Goal: Task Accomplishment & Management: Complete application form

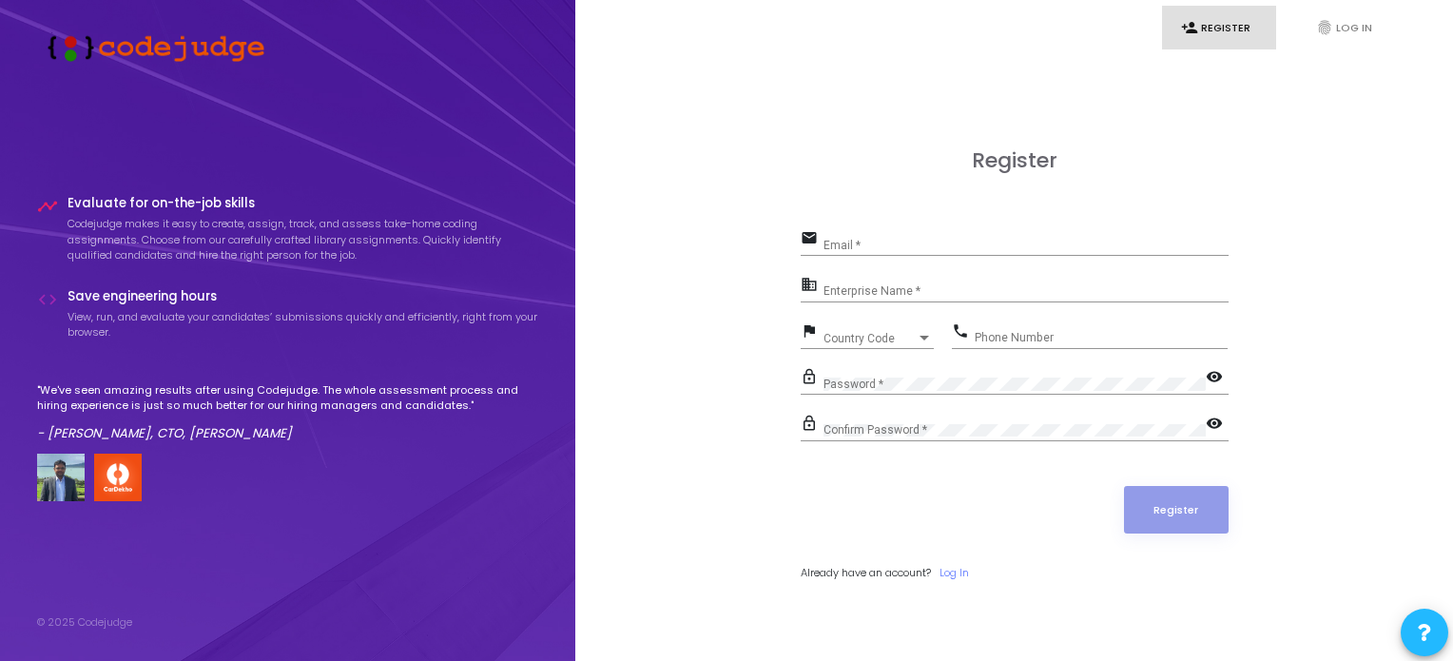
click at [929, 233] on div "Email *" at bounding box center [1025, 240] width 405 height 29
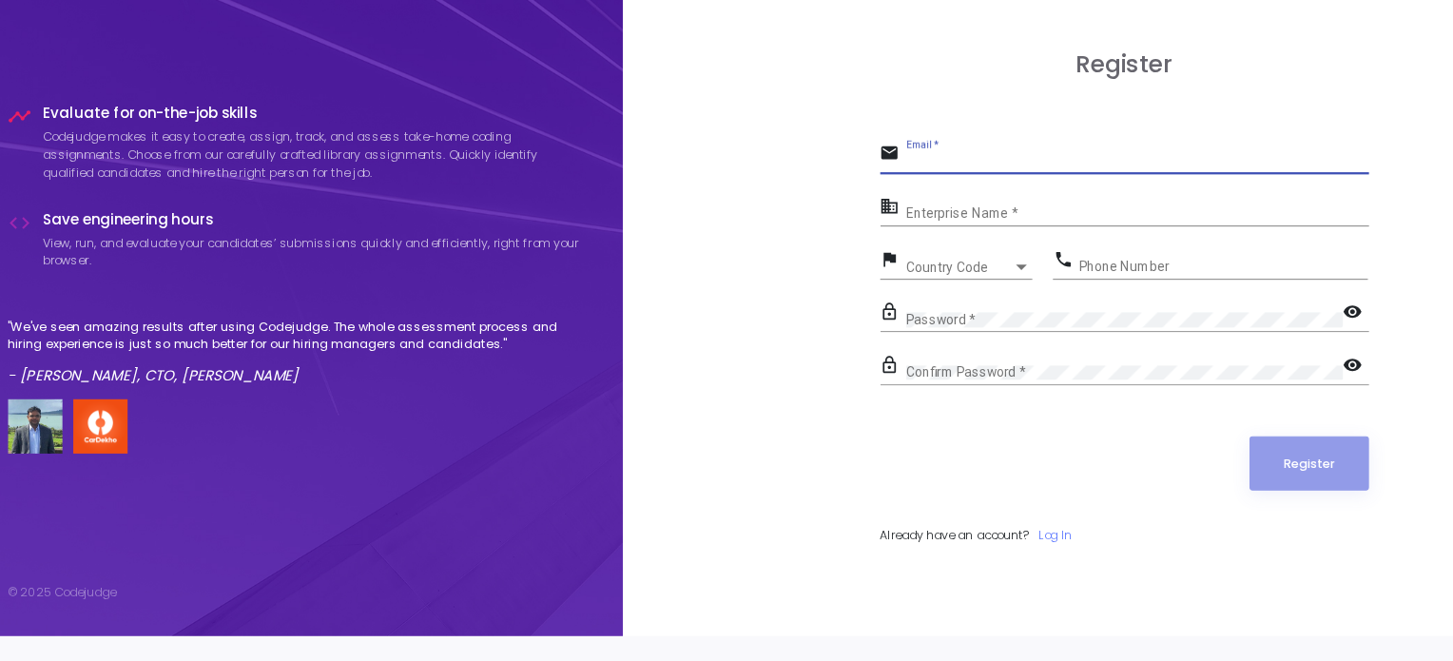
scroll to position [54, 0]
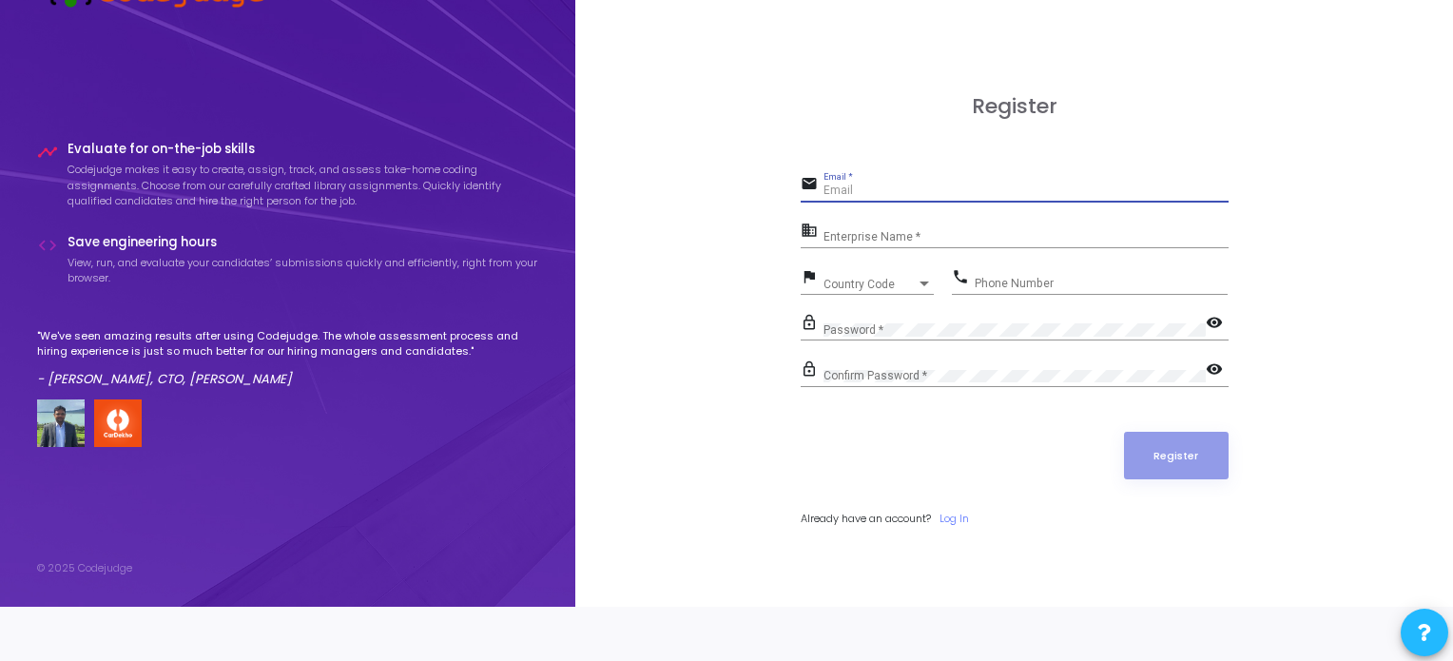
click at [875, 191] on input "Email *" at bounding box center [1025, 190] width 405 height 13
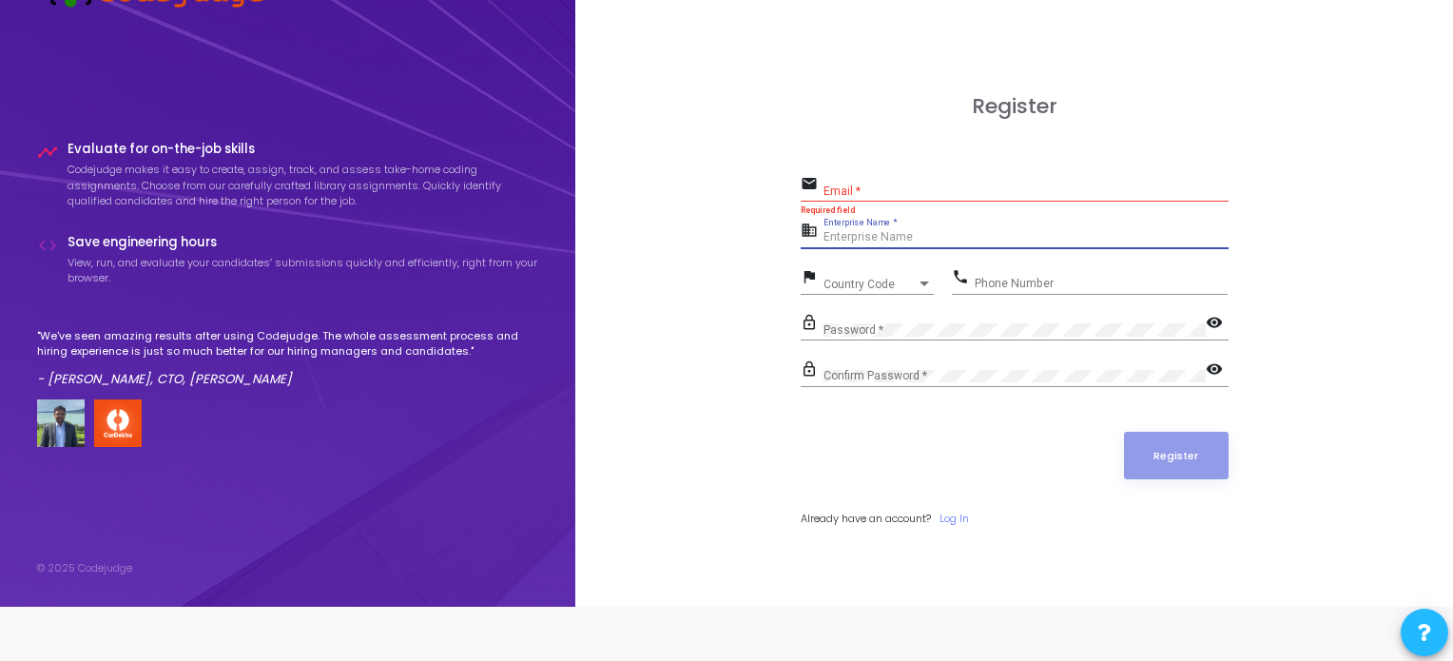
click at [878, 231] on input "Enterprise Name *" at bounding box center [1025, 237] width 405 height 13
click at [865, 177] on div "Email *" at bounding box center [1025, 186] width 405 height 29
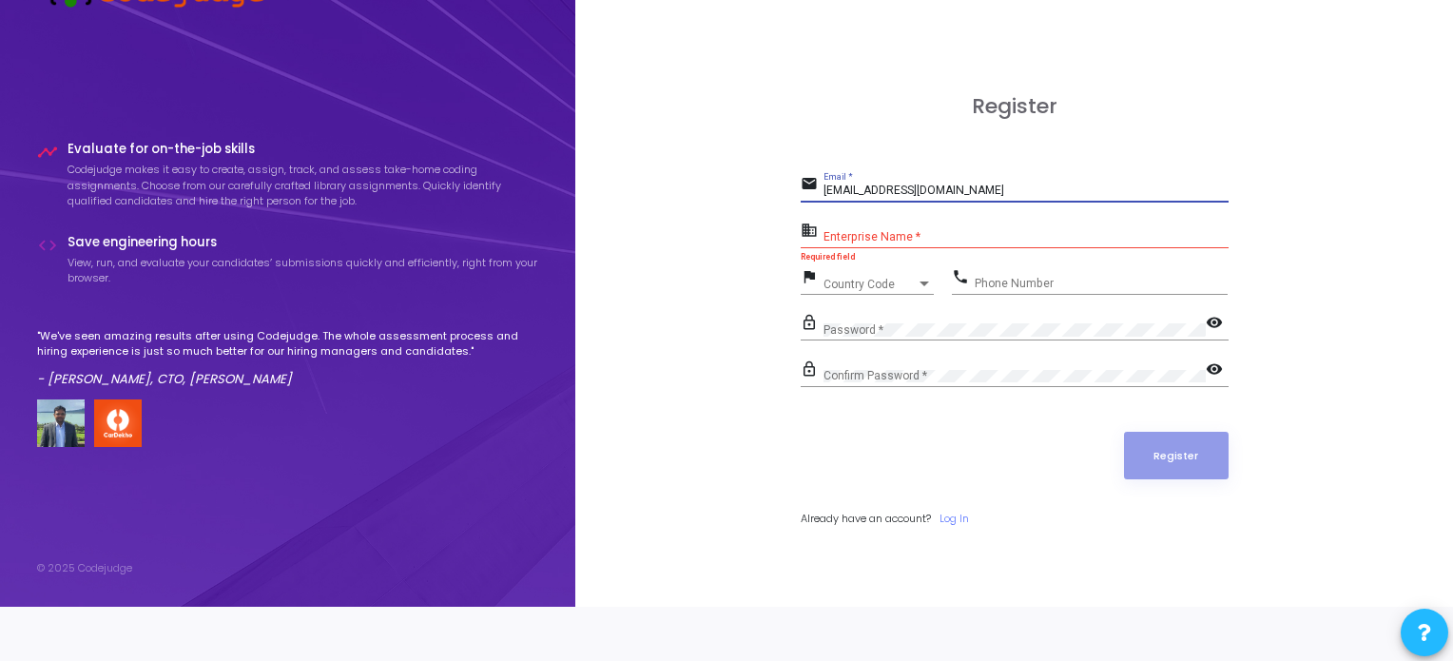
type input "[EMAIL_ADDRESS][DOMAIN_NAME]"
click at [898, 234] on input "Enterprise Name *" at bounding box center [1025, 237] width 405 height 13
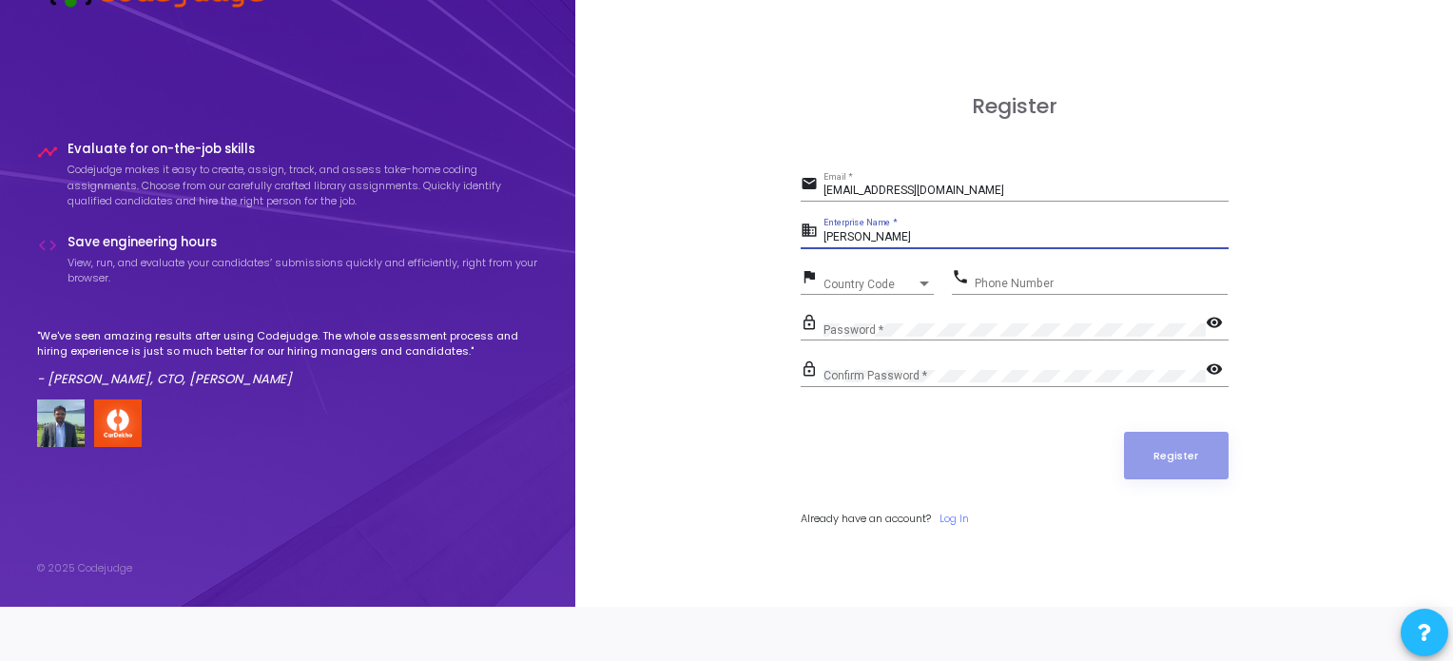
type input "[PERSON_NAME]"
click at [876, 278] on span "Country Code" at bounding box center [856, 284] width 67 height 12
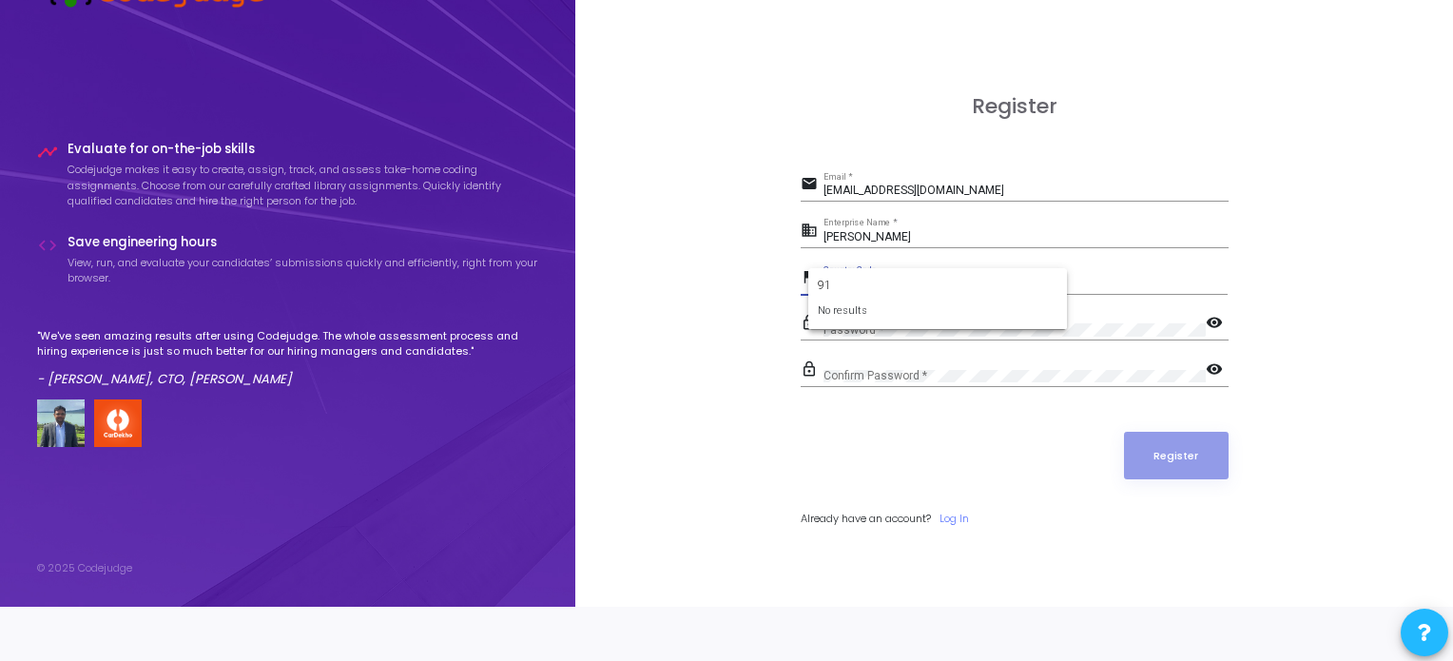
type input "9"
type input "+91"
click at [1109, 275] on div at bounding box center [726, 330] width 1453 height 661
click at [830, 279] on span "Country Code" at bounding box center [869, 284] width 93 height 11
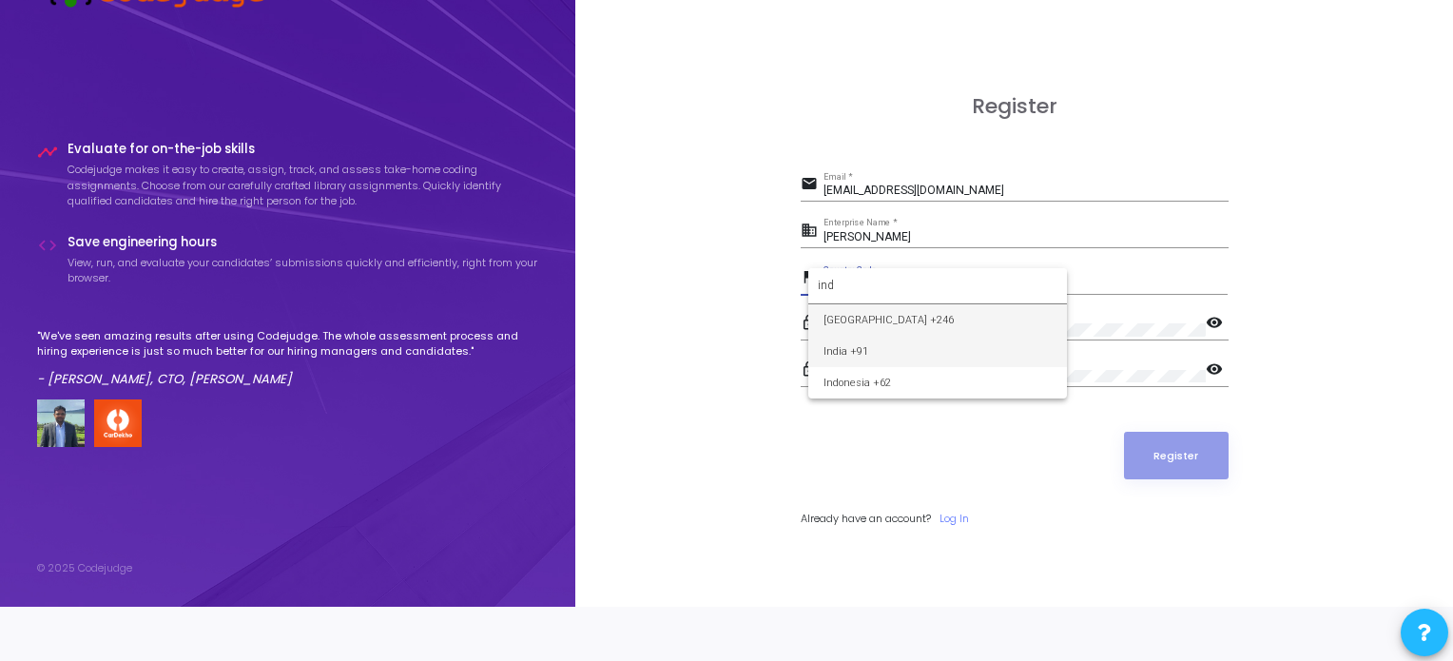
type input "ind"
click at [887, 356] on span "India +91" at bounding box center [937, 351] width 228 height 31
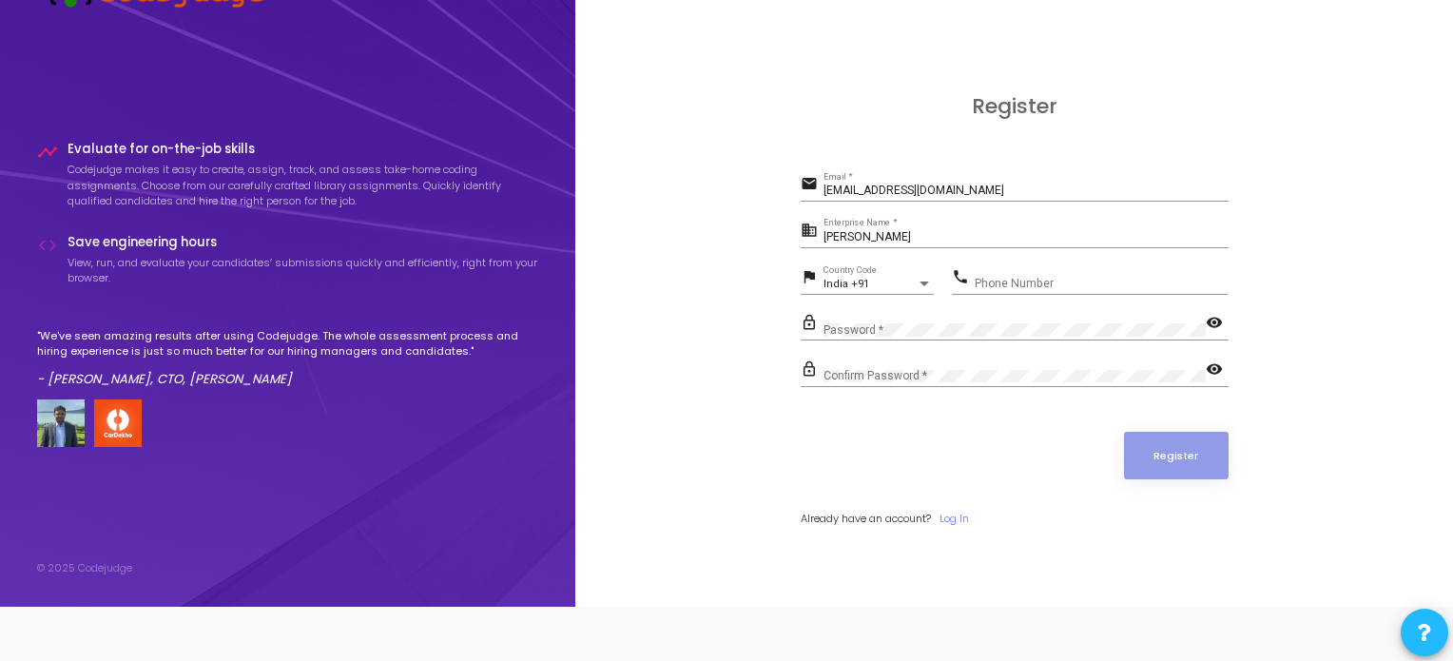
click at [1041, 269] on div "Phone Number" at bounding box center [1100, 278] width 253 height 29
type input "8767616693"
click at [890, 363] on div "Confirm Password *" at bounding box center [1014, 371] width 382 height 29
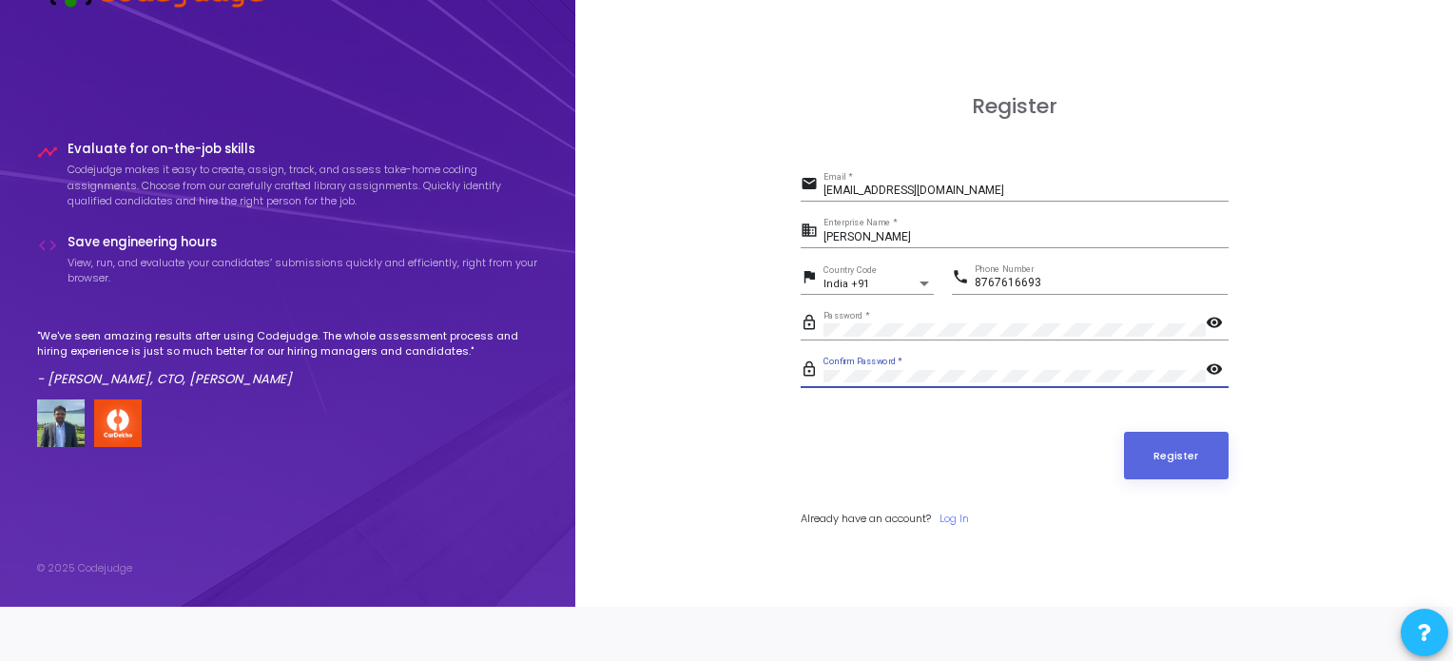
click at [1124, 432] on button "Register" at bounding box center [1176, 456] width 105 height 48
click at [1181, 460] on button "Register" at bounding box center [1176, 456] width 105 height 48
